Goal: Find contact information: Find contact information

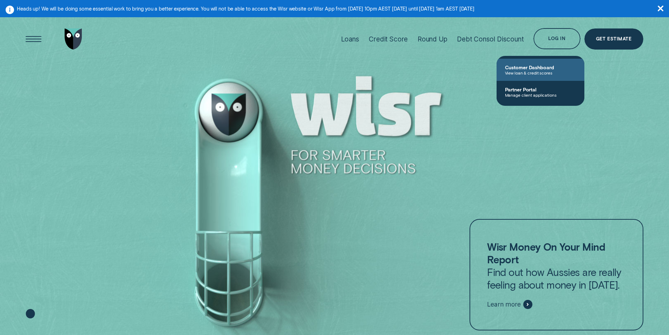
click at [517, 67] on span "Customer Dashboard" at bounding box center [540, 67] width 71 height 6
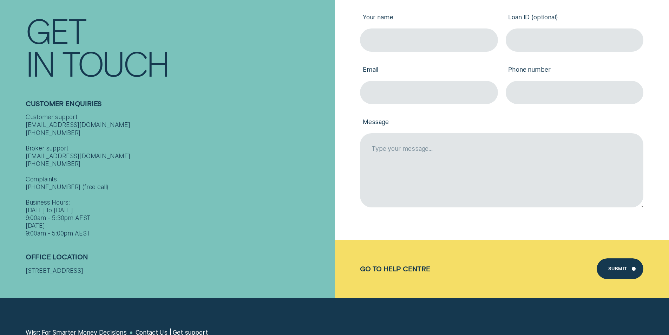
scroll to position [211, 0]
